Goal: Task Accomplishment & Management: Manage account settings

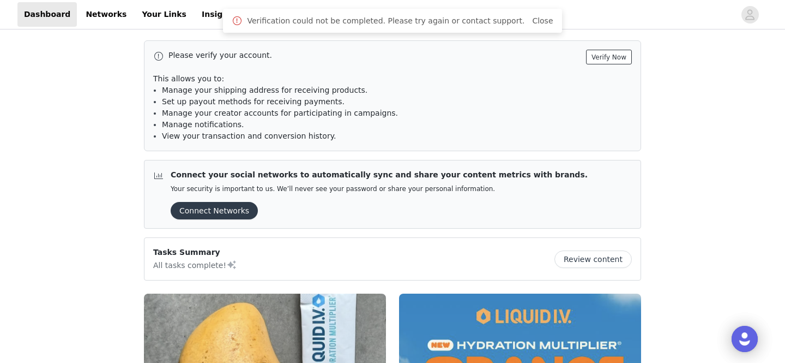
click at [602, 58] on button "Verify Now" at bounding box center [609, 57] width 46 height 15
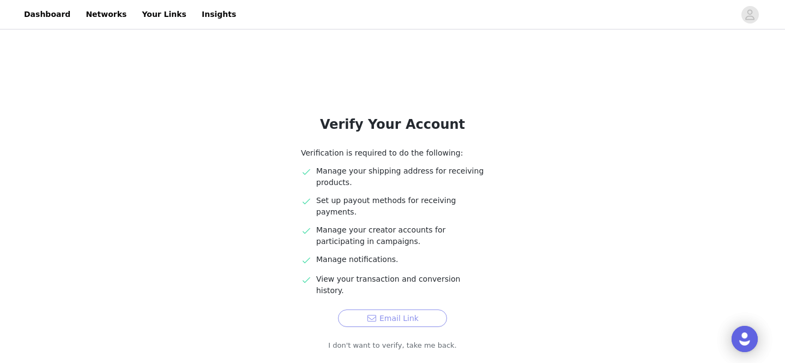
click at [387, 309] on button "Email Link" at bounding box center [392, 317] width 109 height 17
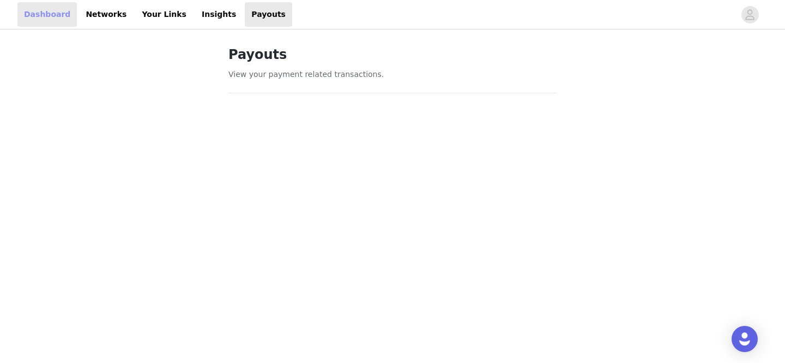
click at [45, 14] on link "Dashboard" at bounding box center [46, 14] width 59 height 25
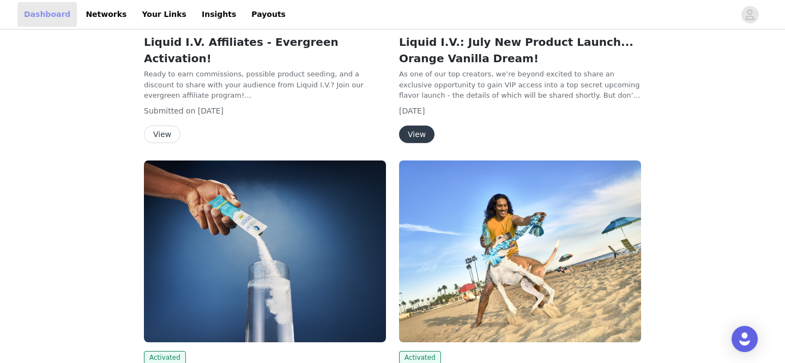
scroll to position [359, 0]
